Goal: Task Accomplishment & Management: Manage account settings

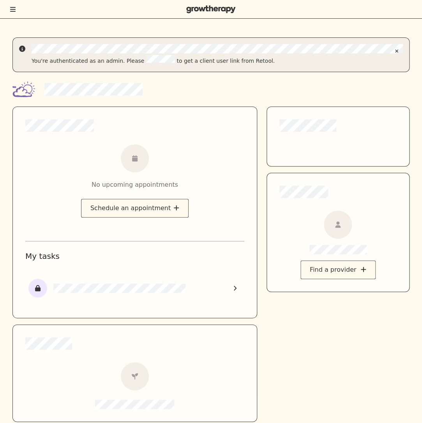
click at [15, 7] on icon "Toggle menu" at bounding box center [12, 9] width 5 height 5
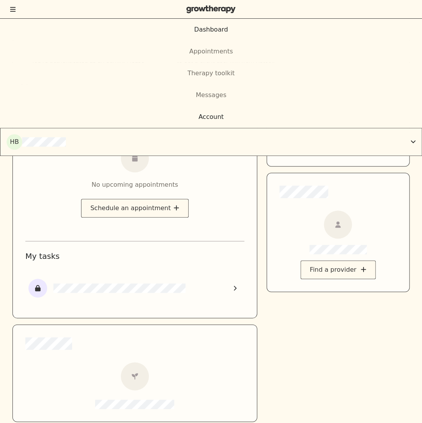
click at [194, 116] on div "Account" at bounding box center [211, 116] width 422 height 9
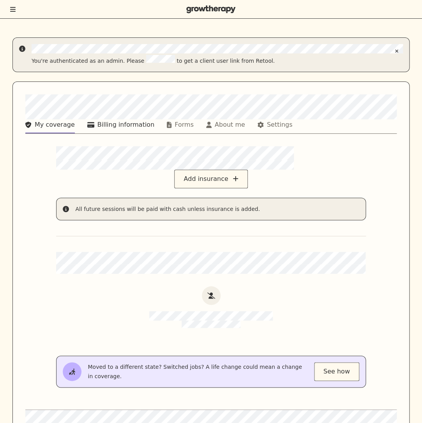
click at [117, 127] on div "Billing information" at bounding box center [125, 124] width 57 height 9
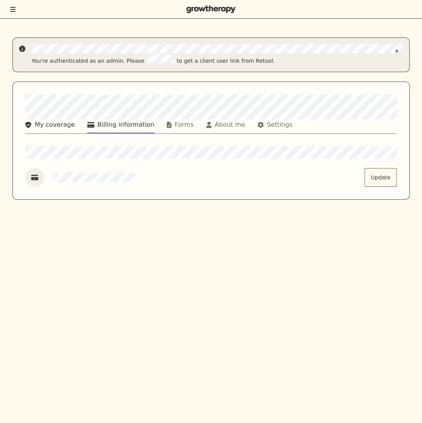
click at [72, 121] on div "My coverage" at bounding box center [55, 124] width 40 height 9
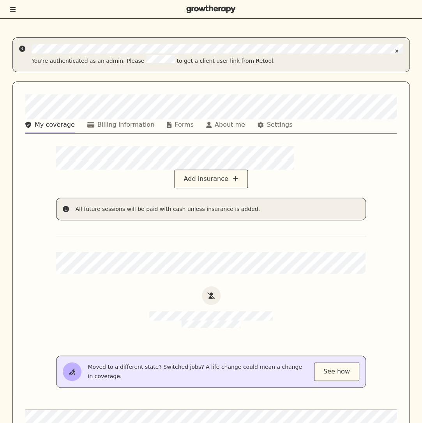
click at [13, 5] on button "Toggle menu" at bounding box center [12, 9] width 7 height 8
click at [114, 123] on div "Billing information" at bounding box center [125, 124] width 57 height 9
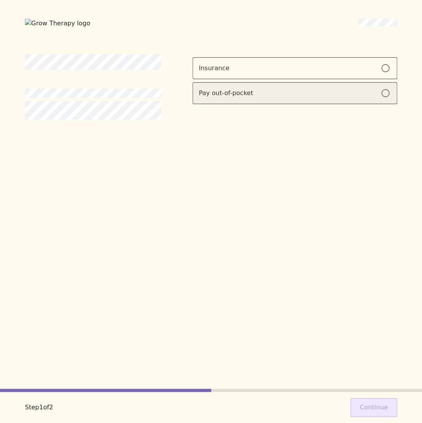
click at [311, 96] on div "Pay out-of-pocket" at bounding box center [295, 92] width 192 height 9
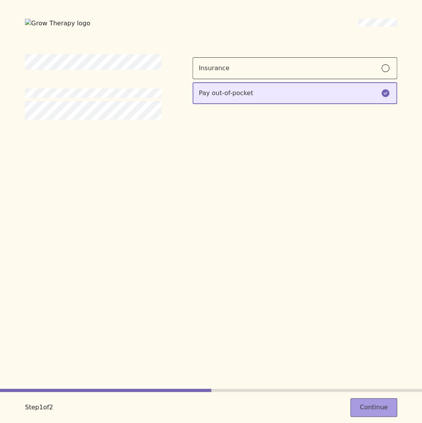
click at [359, 402] on button "Continue" at bounding box center [373, 407] width 47 height 19
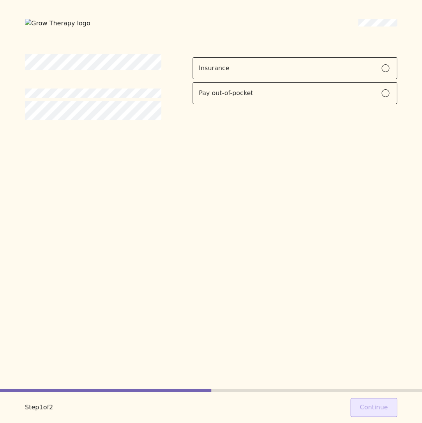
click at [316, 103] on div "Insurance Pay out-of-pocket" at bounding box center [294, 86] width 204 height 65
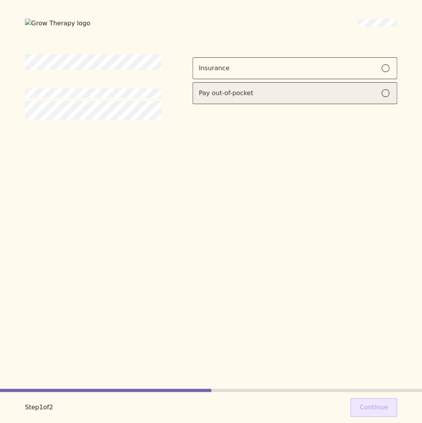
click at [309, 99] on label "Pay out-of-pocket" at bounding box center [294, 93] width 204 height 22
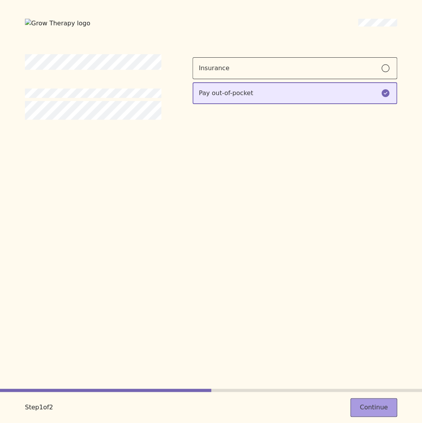
click at [368, 402] on button "Continue" at bounding box center [373, 407] width 47 height 19
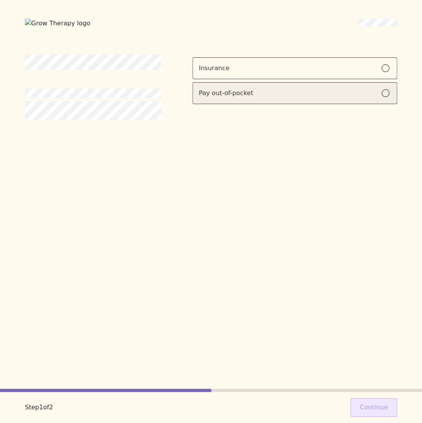
click at [304, 94] on div "Pay out-of-pocket" at bounding box center [295, 92] width 192 height 9
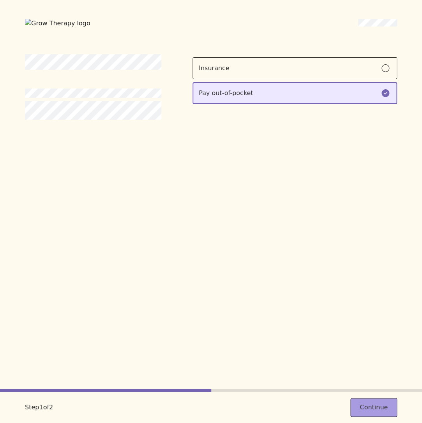
click at [370, 402] on button "Continue" at bounding box center [373, 407] width 47 height 19
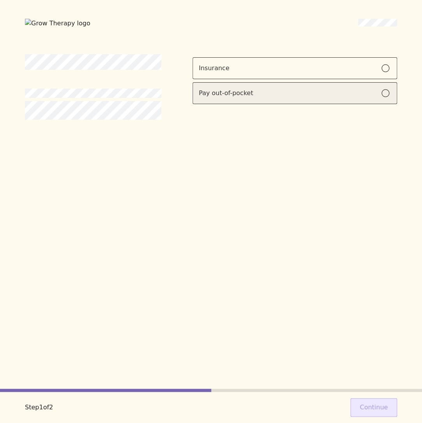
click at [372, 87] on label "Pay out-of-pocket" at bounding box center [294, 93] width 204 height 22
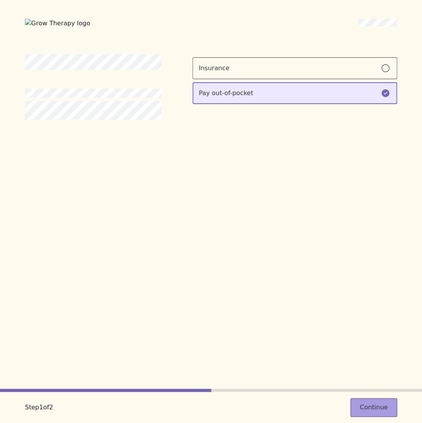
click at [375, 400] on button "Continue" at bounding box center [373, 407] width 47 height 19
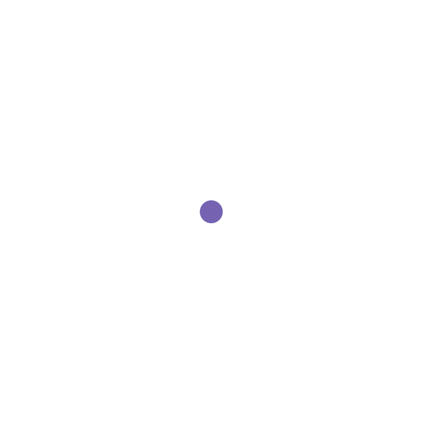
click at [353, 287] on div "Loading" at bounding box center [211, 211] width 422 height 423
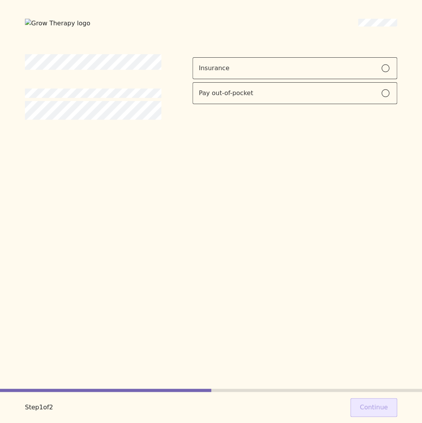
click at [273, 103] on div "Insurance Pay out-of-pocket" at bounding box center [294, 86] width 204 height 65
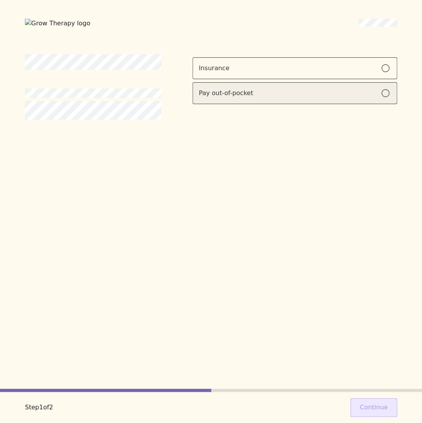
click at [262, 95] on div "Pay out-of-pocket" at bounding box center [295, 92] width 192 height 9
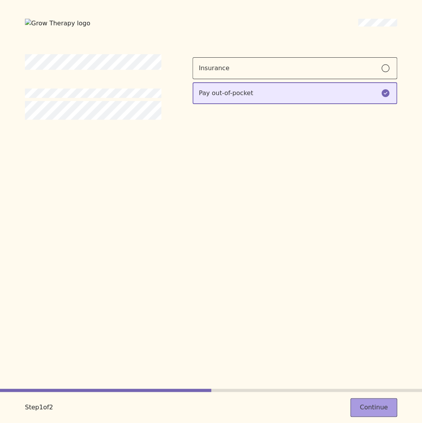
click at [367, 408] on button "Continue" at bounding box center [373, 407] width 47 height 19
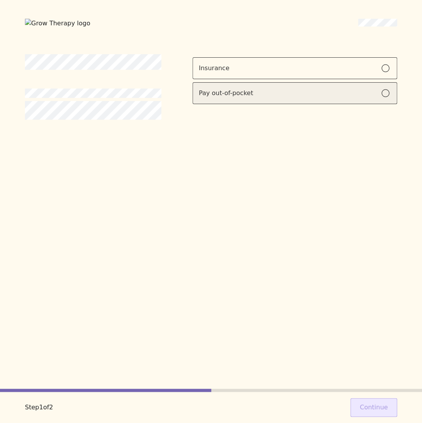
click at [307, 94] on div "Pay out-of-pocket" at bounding box center [295, 92] width 192 height 9
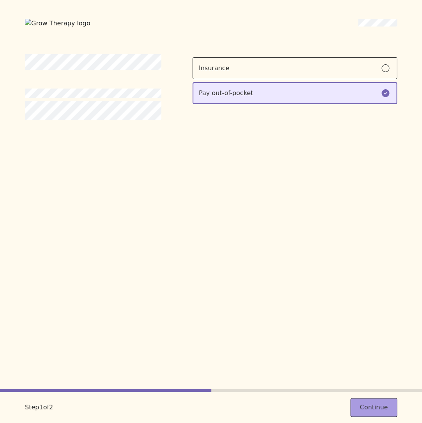
click at [381, 405] on button "Continue" at bounding box center [373, 407] width 47 height 19
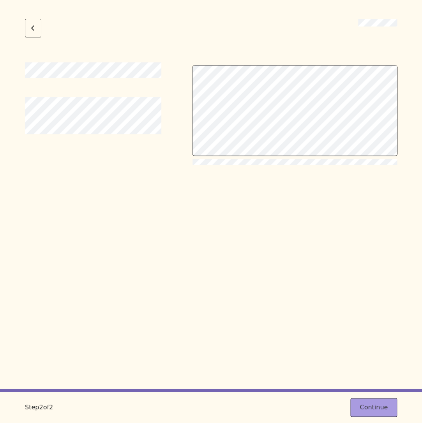
click at [387, 409] on button "Continue" at bounding box center [373, 407] width 47 height 19
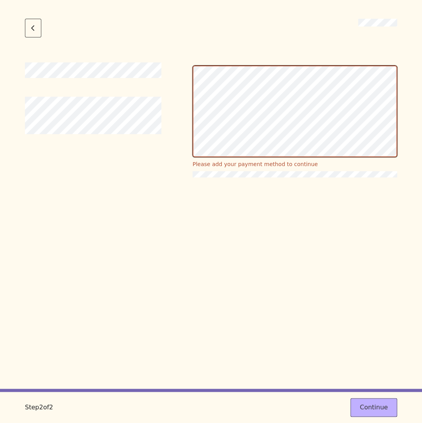
click at [309, 258] on div "Please add your payment method to continue" at bounding box center [211, 225] width 372 height 326
click at [300, 265] on div "Please add your payment method to continue" at bounding box center [211, 225] width 372 height 326
click at [373, 402] on button "Continue" at bounding box center [373, 407] width 47 height 19
click at [307, 253] on div "Please add your payment method to continue" at bounding box center [211, 225] width 372 height 326
click at [356, 205] on div "Please add your payment method to continue" at bounding box center [211, 225] width 372 height 326
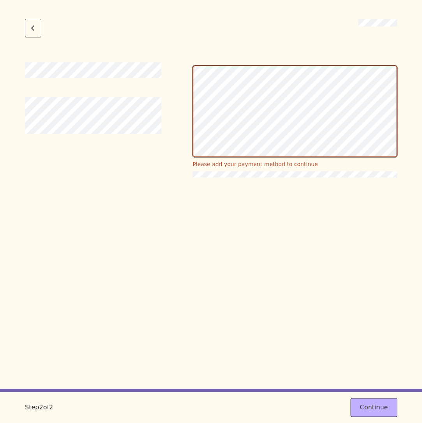
click at [306, 230] on div "Please add your payment method to continue" at bounding box center [211, 225] width 372 height 326
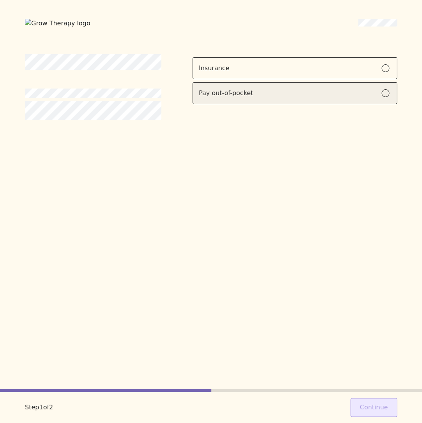
click at [300, 93] on div "Pay out-of-pocket" at bounding box center [295, 92] width 192 height 9
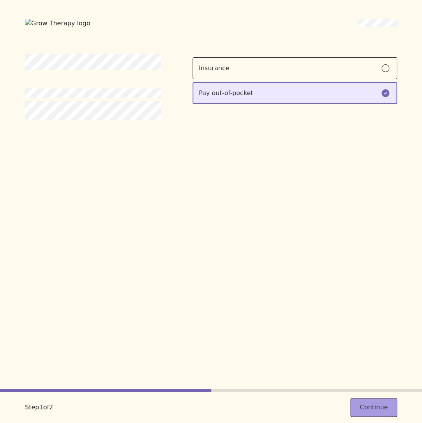
click at [375, 405] on button "Continue" at bounding box center [373, 407] width 47 height 19
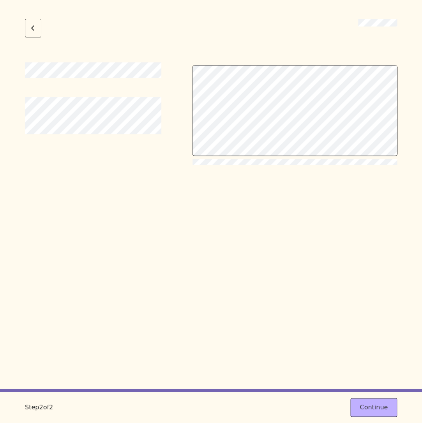
click at [231, 253] on div at bounding box center [211, 225] width 372 height 326
click at [378, 406] on button "Continue" at bounding box center [373, 407] width 47 height 19
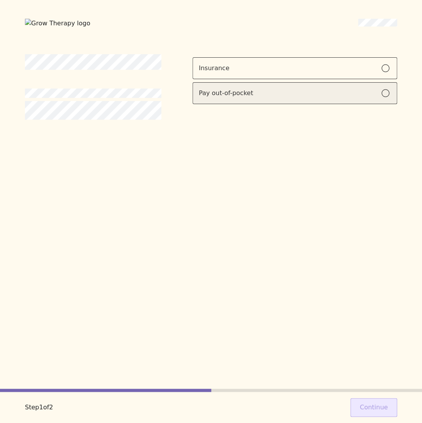
click at [265, 98] on label "Pay out-of-pocket" at bounding box center [294, 93] width 204 height 22
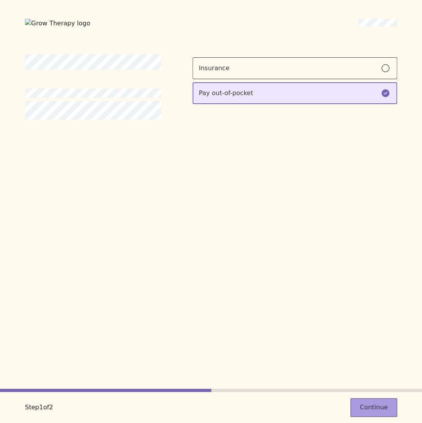
click at [375, 402] on button "Continue" at bounding box center [373, 407] width 47 height 19
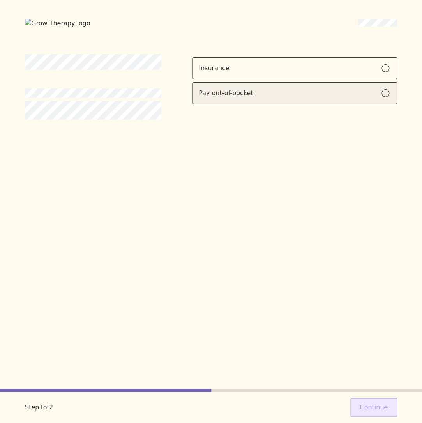
click at [340, 92] on div "Pay out-of-pocket" at bounding box center [295, 92] width 192 height 9
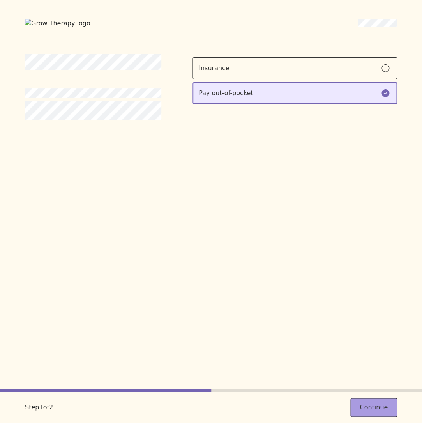
click at [391, 408] on button "Continue" at bounding box center [373, 407] width 47 height 19
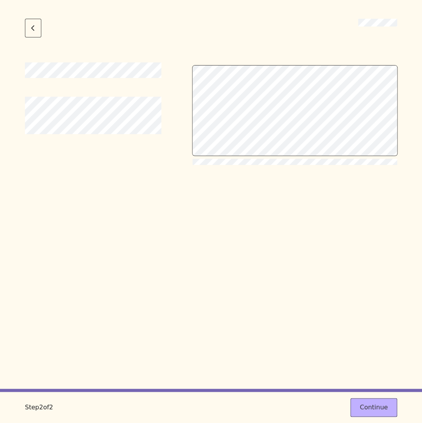
click at [250, 245] on div at bounding box center [211, 225] width 372 height 326
click at [384, 405] on button "Continue" at bounding box center [373, 407] width 47 height 19
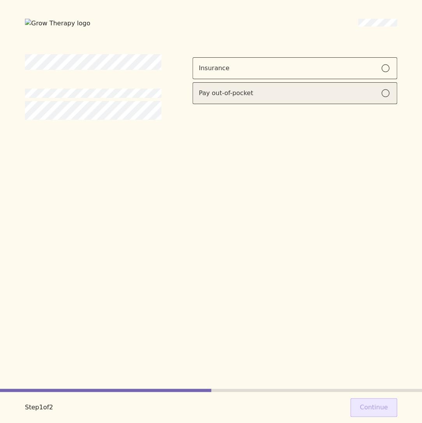
click at [255, 87] on label "Pay out-of-pocket" at bounding box center [294, 93] width 204 height 22
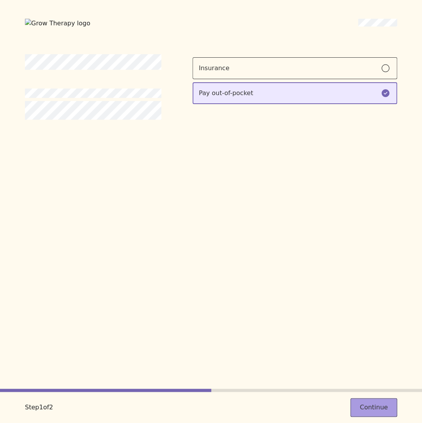
click at [376, 404] on button "Continue" at bounding box center [373, 407] width 47 height 19
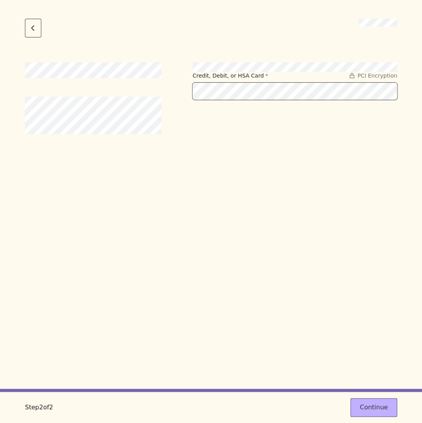
click at [280, 171] on div "Credit, Debit, or HSA Card * PCI Encryption" at bounding box center [211, 225] width 372 height 326
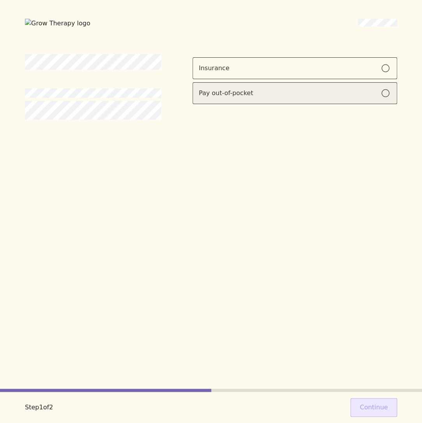
click at [221, 102] on label "Pay out-of-pocket" at bounding box center [294, 93] width 204 height 22
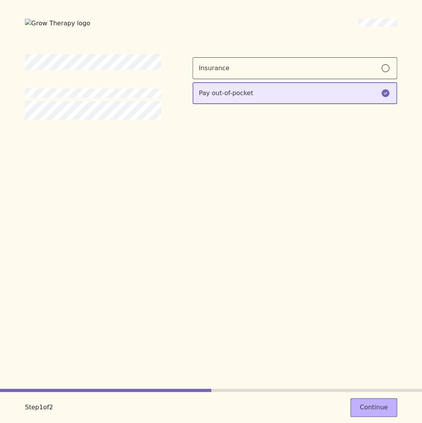
click at [379, 397] on div "Step 1 of 2 Continue" at bounding box center [211, 406] width 422 height 31
click at [377, 401] on button "Continue" at bounding box center [373, 407] width 47 height 19
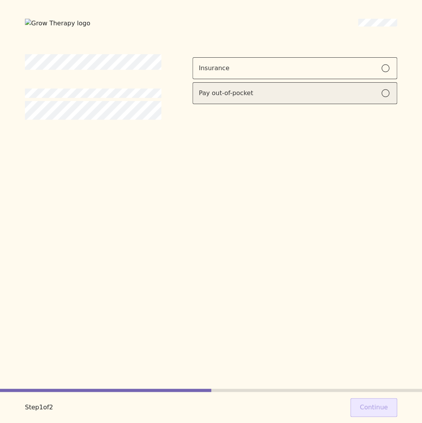
click at [277, 95] on div "Pay out-of-pocket" at bounding box center [295, 92] width 192 height 9
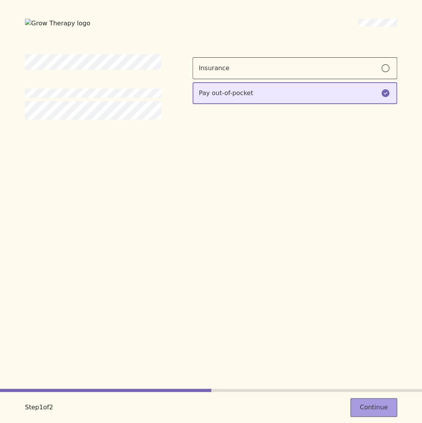
click at [377, 404] on button "Continue" at bounding box center [373, 407] width 47 height 19
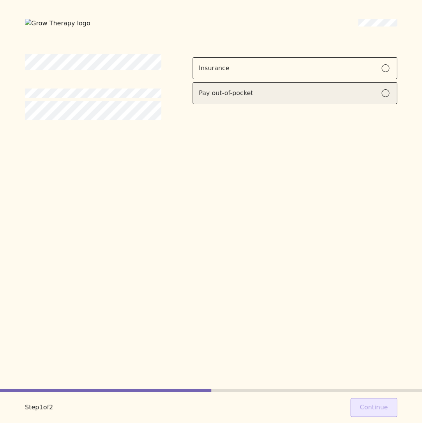
click at [326, 102] on label "Pay out-of-pocket" at bounding box center [294, 93] width 204 height 22
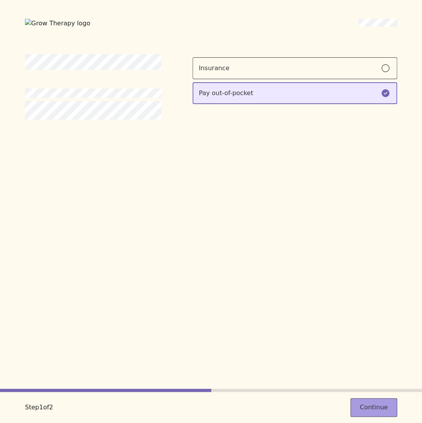
click at [380, 405] on button "Continue" at bounding box center [373, 407] width 47 height 19
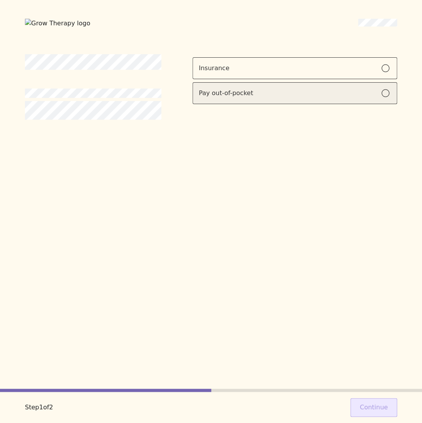
click at [324, 91] on div "Pay out-of-pocket" at bounding box center [295, 92] width 192 height 9
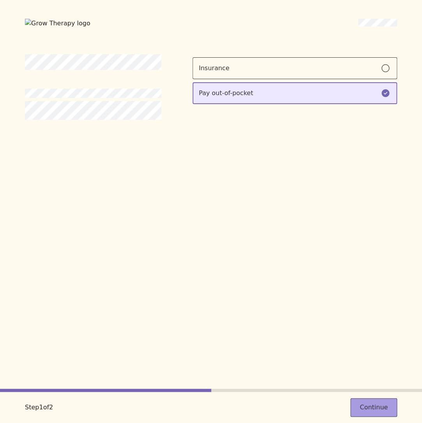
click at [377, 413] on button "Continue" at bounding box center [373, 407] width 47 height 19
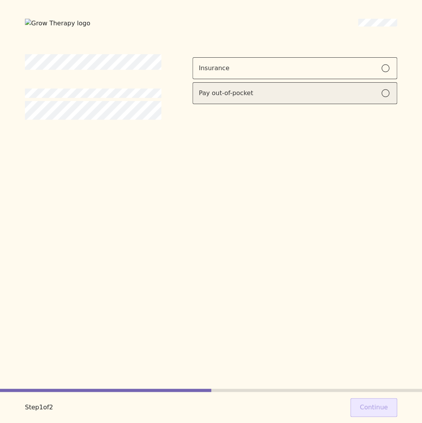
click at [328, 96] on div "Pay out-of-pocket" at bounding box center [295, 92] width 192 height 9
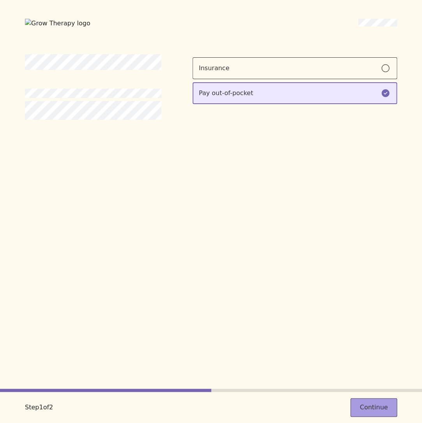
click at [371, 402] on button "Continue" at bounding box center [373, 407] width 47 height 19
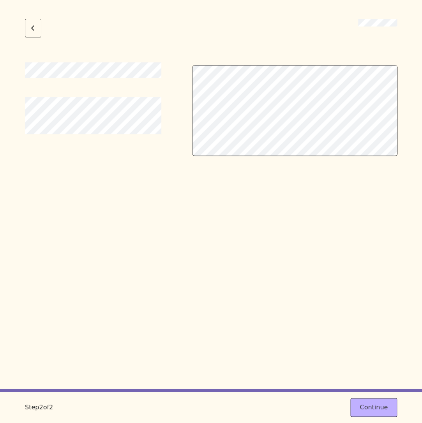
click at [366, 349] on div at bounding box center [211, 225] width 372 height 326
click at [327, 201] on div at bounding box center [211, 225] width 372 height 326
click at [323, 197] on div at bounding box center [211, 225] width 372 height 326
click at [329, 200] on div at bounding box center [211, 225] width 372 height 326
